Goal: Task Accomplishment & Management: Use online tool/utility

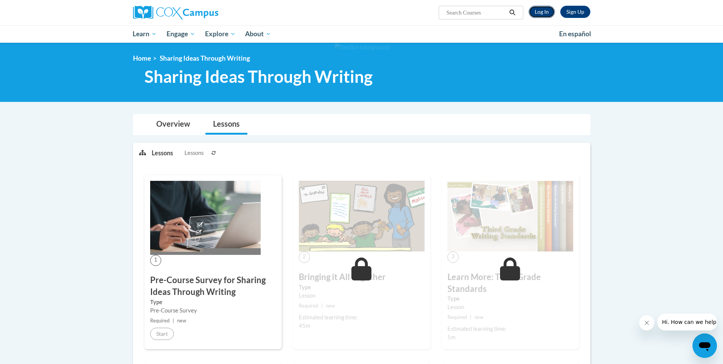
click at [532, 11] on link "Log In" at bounding box center [542, 12] width 26 height 12
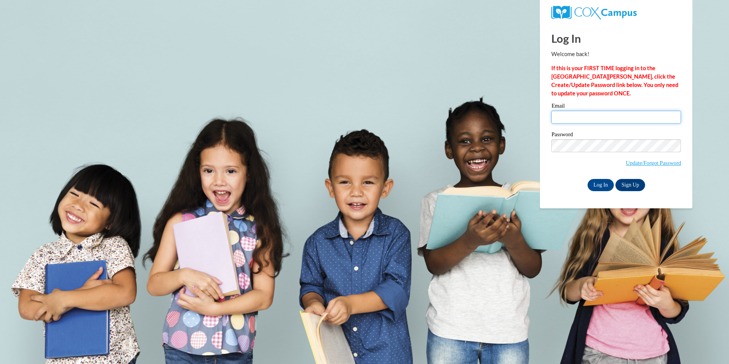
click at [572, 111] on input "Email" at bounding box center [616, 117] width 130 height 13
type input "andrea.land@atlantajcc.org"
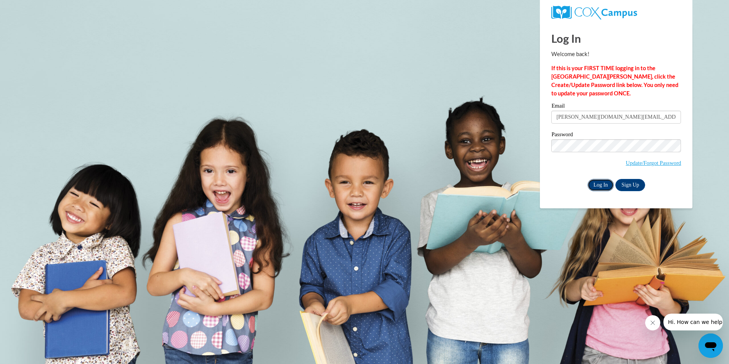
click at [597, 184] on input "Log In" at bounding box center [600, 185] width 27 height 12
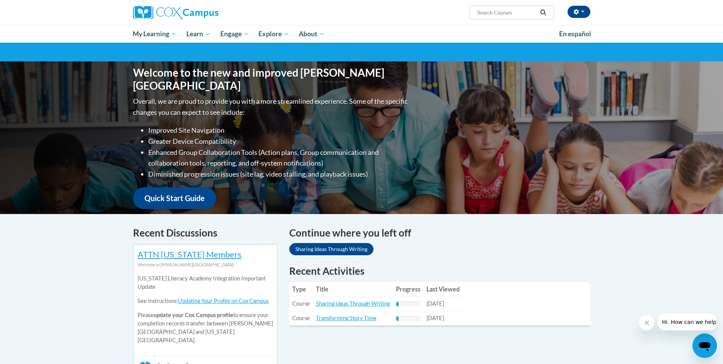
scroll to position [114, 0]
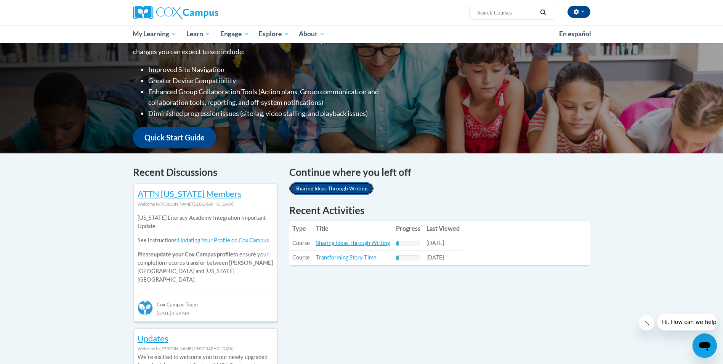
click at [340, 186] on link "Sharing Ideas Through Writing" at bounding box center [331, 188] width 84 height 12
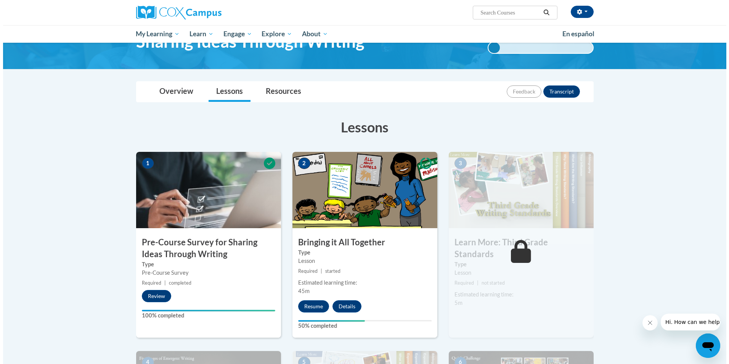
scroll to position [76, 0]
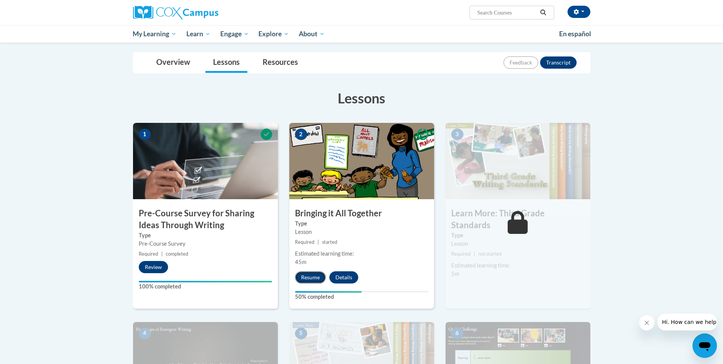
click at [303, 279] on button "Resume" at bounding box center [310, 277] width 31 height 12
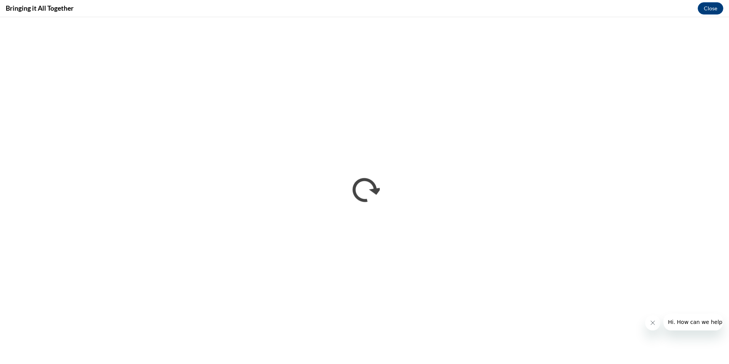
scroll to position [0, 0]
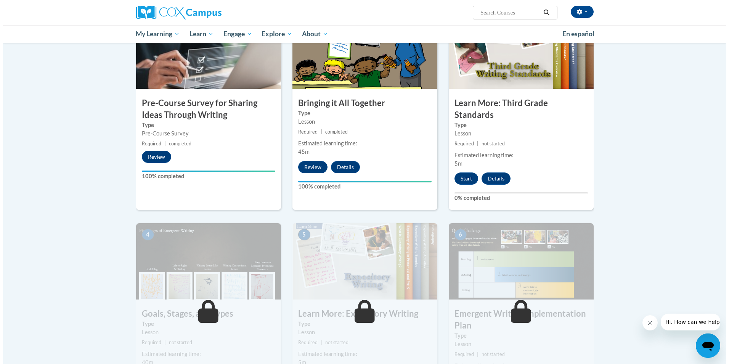
scroll to position [191, 0]
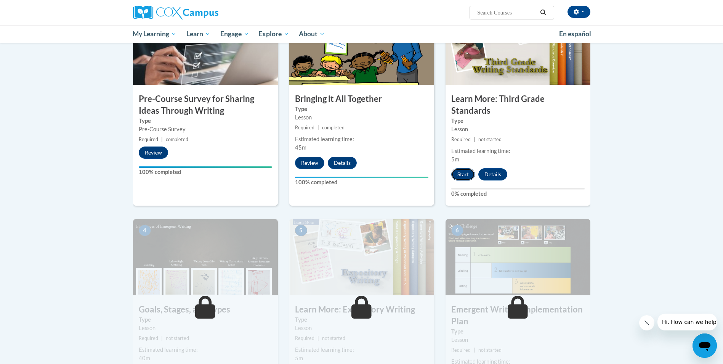
click at [460, 168] on button "Start" at bounding box center [463, 174] width 24 height 12
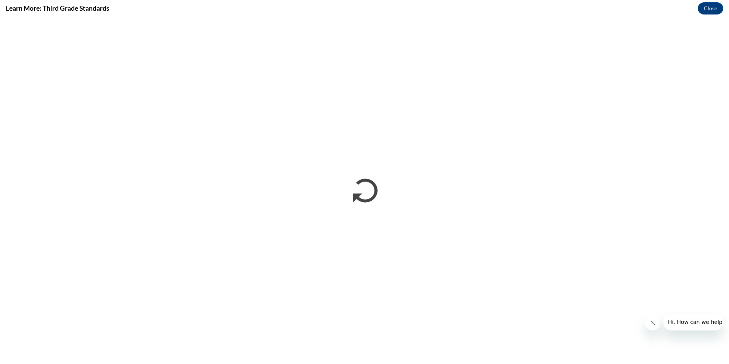
scroll to position [0, 0]
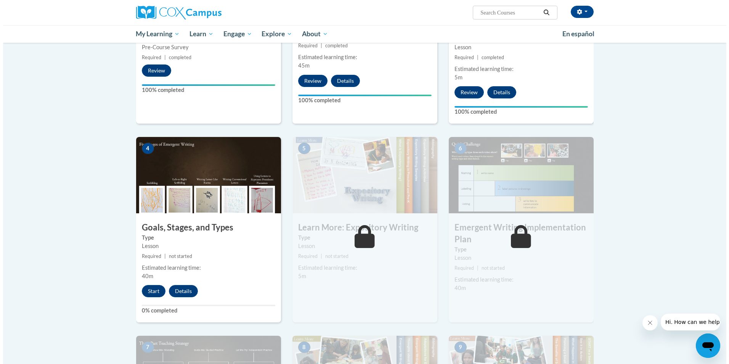
scroll to position [305, 0]
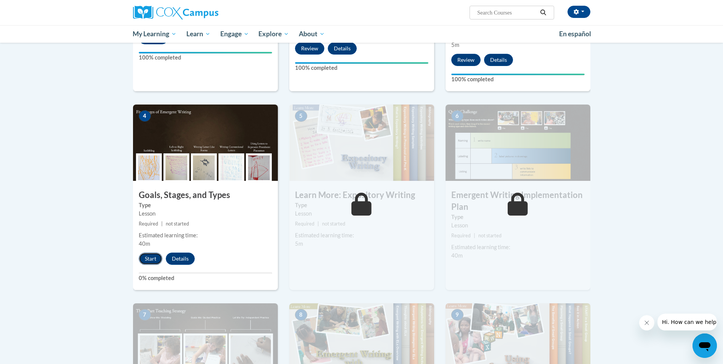
click at [152, 252] on button "Start" at bounding box center [151, 258] width 24 height 12
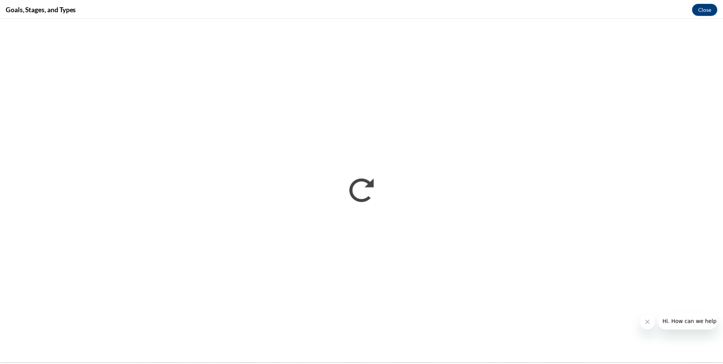
scroll to position [0, 0]
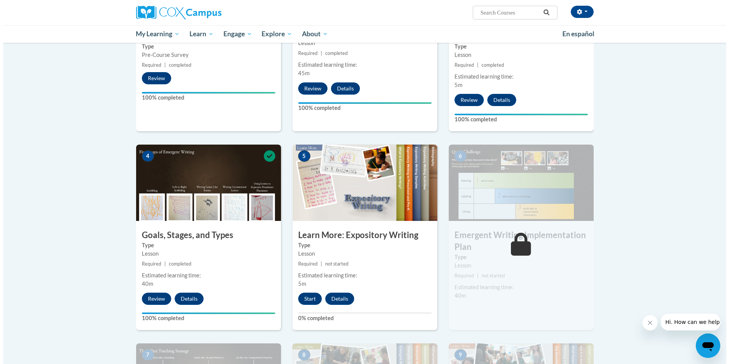
scroll to position [267, 0]
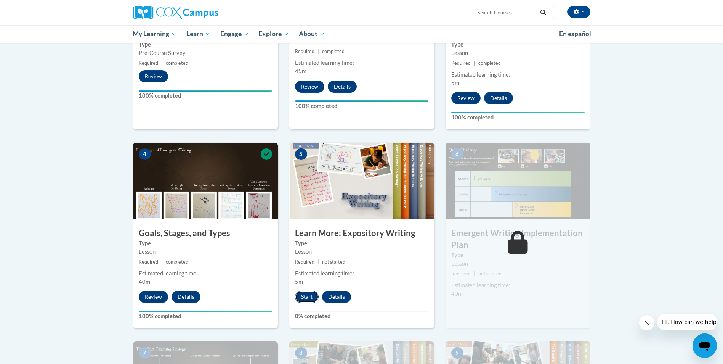
click at [308, 290] on button "Start" at bounding box center [307, 296] width 24 height 12
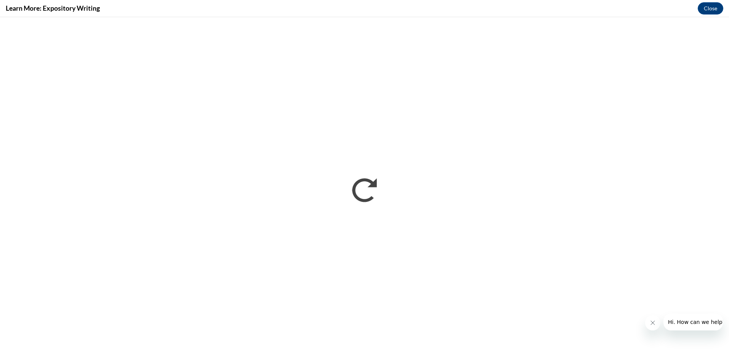
scroll to position [0, 0]
